Goal: Transaction & Acquisition: Download file/media

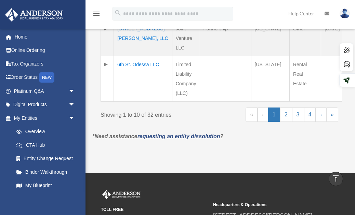
scroll to position [584, 0]
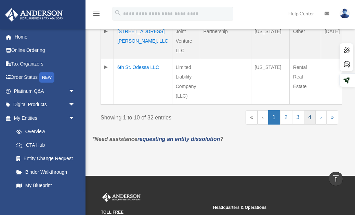
click at [308, 120] on link "4" at bounding box center [310, 117] width 12 height 14
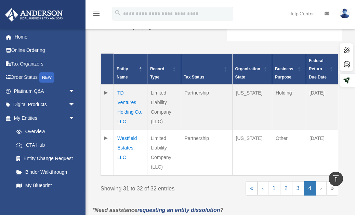
scroll to position [153, 0]
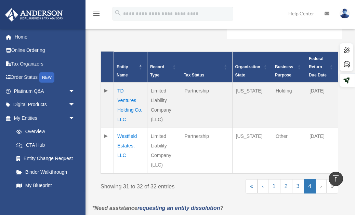
click at [129, 111] on td "TD Ventures Holding Co. LLC" at bounding box center [131, 105] width 34 height 46
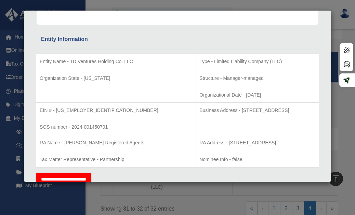
scroll to position [108, 0]
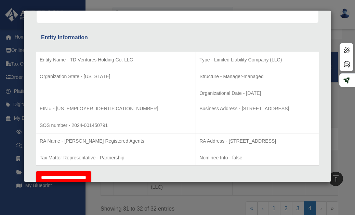
click at [55, 199] on div "Details × Articles Sent Organizational Date" at bounding box center [177, 107] width 355 height 215
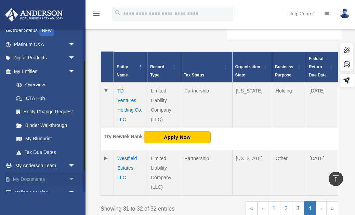
scroll to position [62, 0]
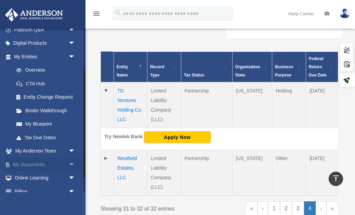
click at [49, 163] on link "My Documents arrow_drop_down" at bounding box center [45, 165] width 81 height 14
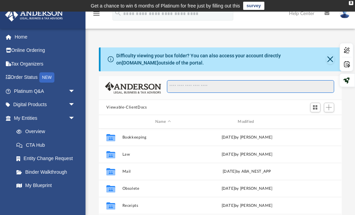
scroll to position [155, 242]
click at [184, 87] on input "Search files and folders" at bounding box center [250, 86] width 167 height 13
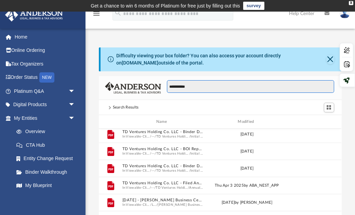
scroll to position [0, 0]
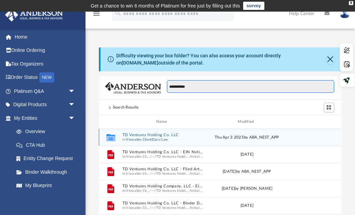
type input "**********"
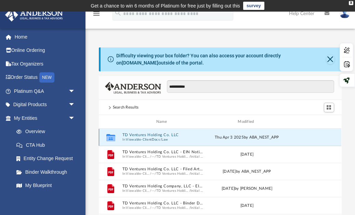
click at [156, 135] on button "TD Ventures Holding Co. LLC" at bounding box center [162, 135] width 81 height 4
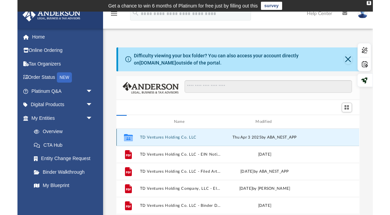
scroll to position [155, 242]
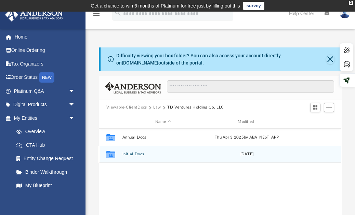
click at [136, 155] on button "Initial Docs" at bounding box center [162, 154] width 81 height 4
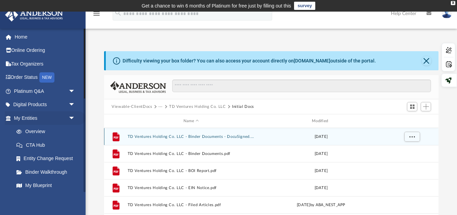
scroll to position [0, 0]
click at [225, 135] on button "TD Ventures Holding Co. LLC - Binder Documents - DocuSigned.pdf" at bounding box center [191, 137] width 127 height 4
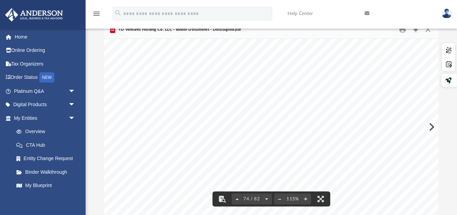
scroll to position [31041, 0]
click at [355, 32] on button "Download" at bounding box center [415, 30] width 12 height 11
